Goal: Task Accomplishment & Management: Manage account settings

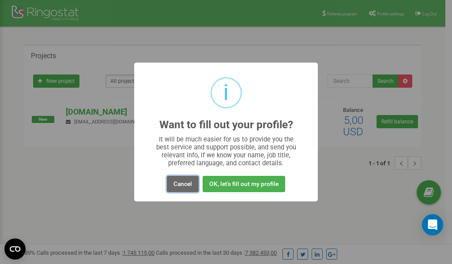
click at [183, 184] on button "Cancel" at bounding box center [183, 184] width 32 height 16
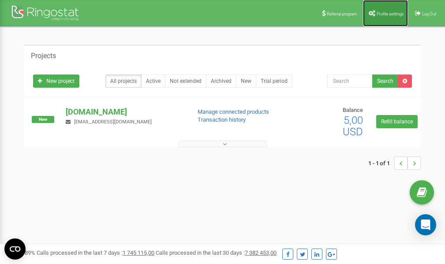
click at [391, 19] on link "Profile settings" at bounding box center [385, 13] width 45 height 26
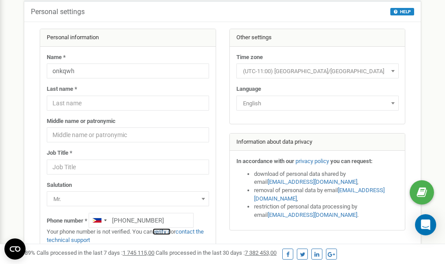
click at [166, 232] on link "verify it" at bounding box center [162, 232] width 18 height 7
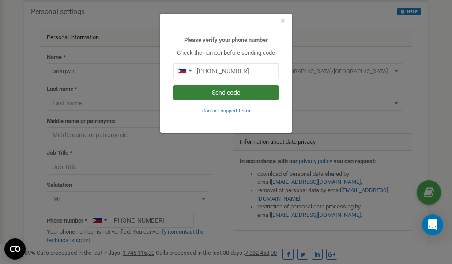
click at [214, 92] on button "Send code" at bounding box center [225, 92] width 105 height 15
